Goal: Obtain resource: Download file/media

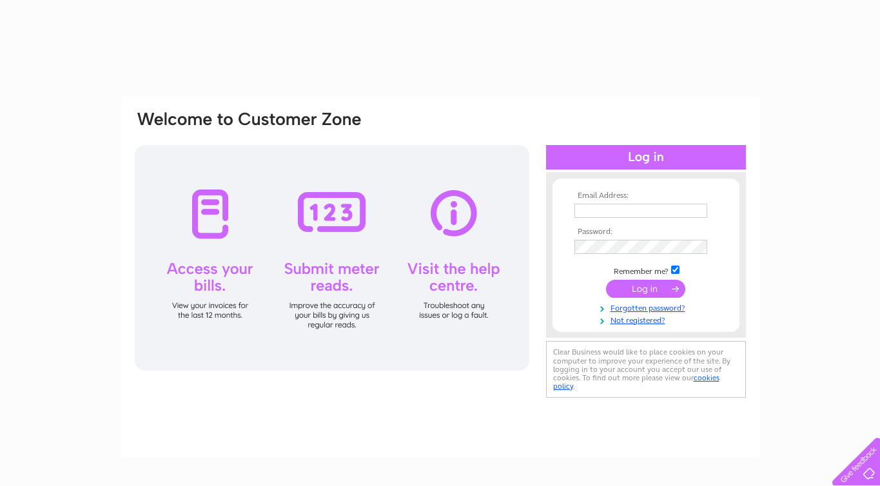
click at [610, 211] on input "text" at bounding box center [641, 211] width 133 height 14
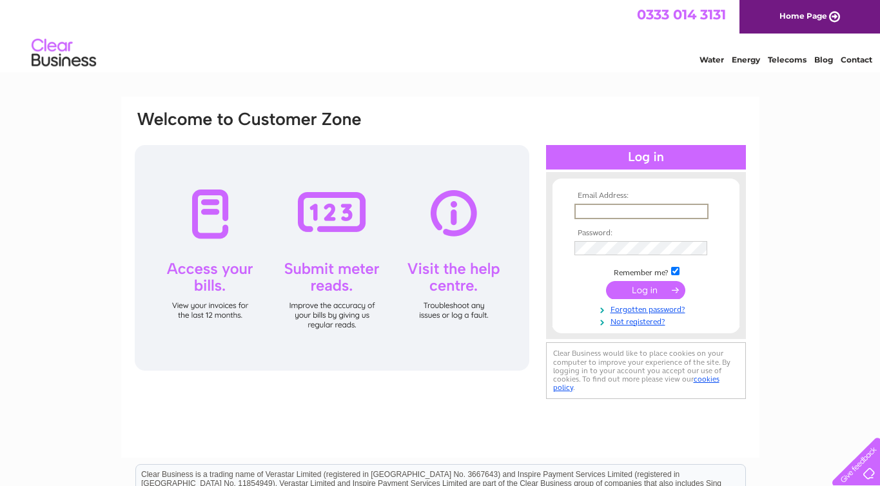
type input "Leeming.brothers@hotmail.com"
click at [636, 290] on input "submit" at bounding box center [645, 289] width 79 height 18
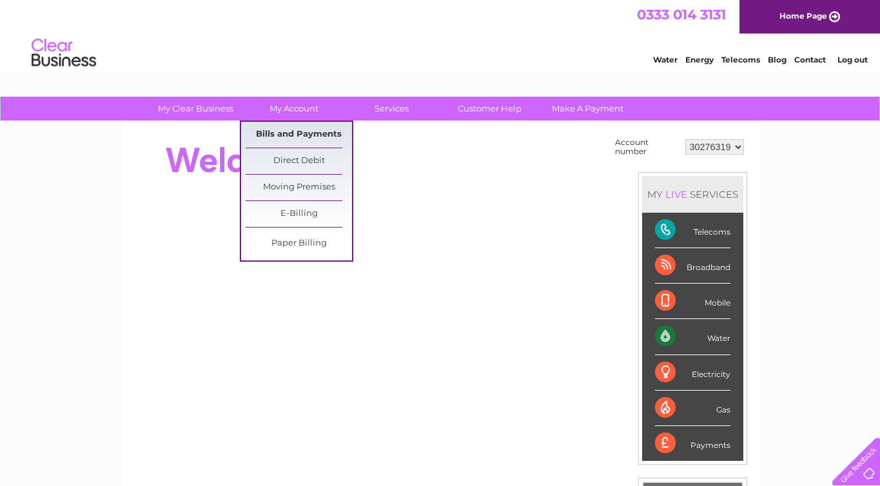
click at [297, 139] on link "Bills and Payments" at bounding box center [299, 135] width 106 height 26
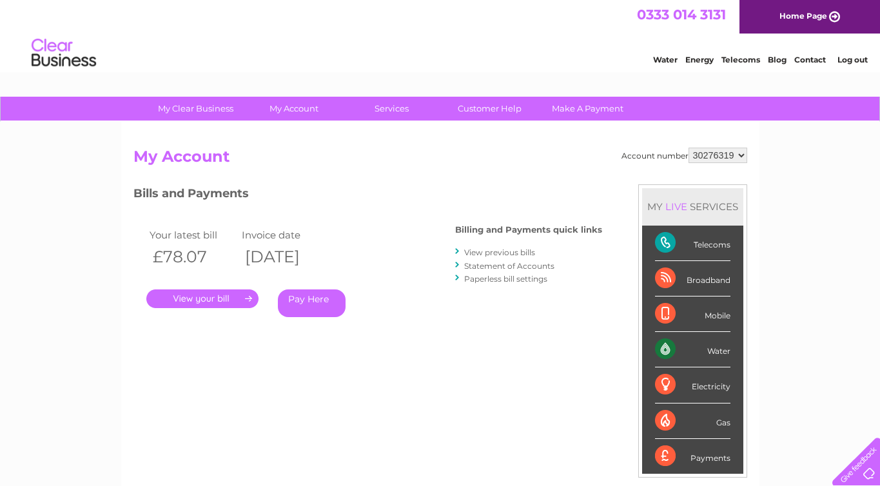
click at [502, 253] on link "View previous bills" at bounding box center [499, 253] width 71 height 10
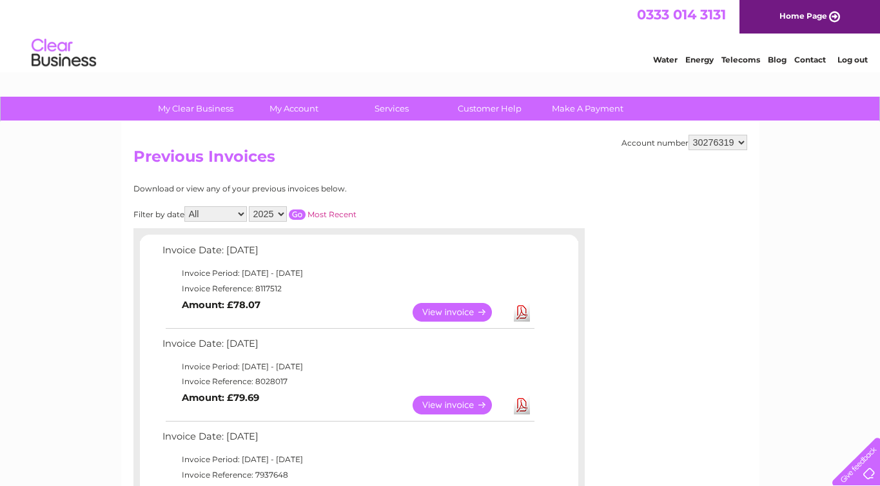
click at [524, 315] on link "Download" at bounding box center [522, 312] width 16 height 19
